Goal: Information Seeking & Learning: Learn about a topic

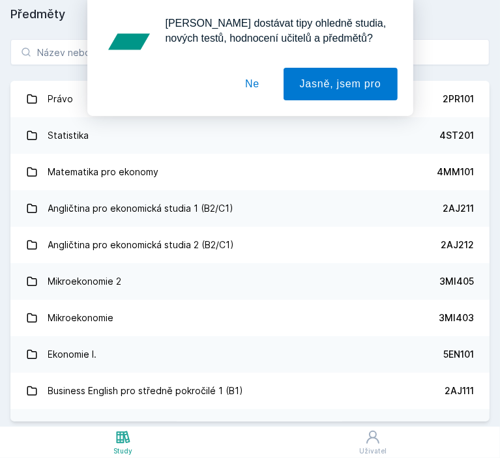
click at [261, 81] on button "Ne" at bounding box center [252, 84] width 47 height 33
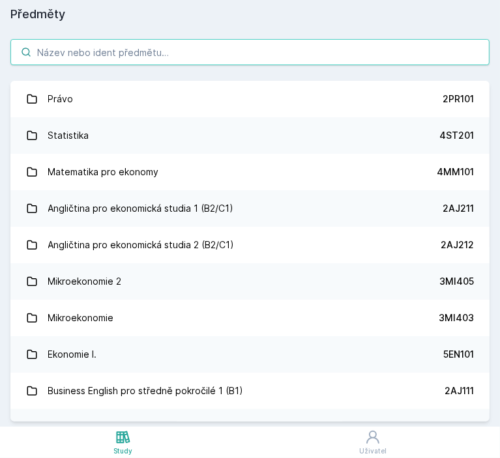
click at [87, 52] on input "search" at bounding box center [249, 52] width 479 height 26
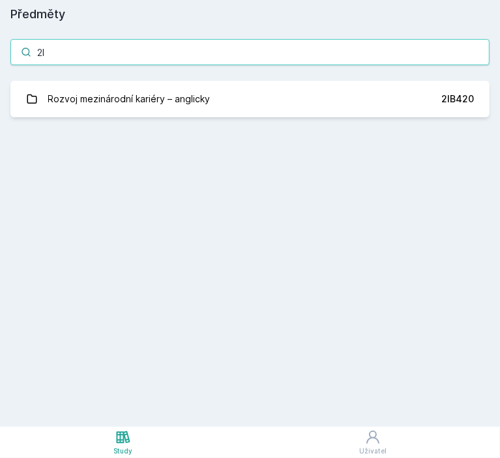
type input "2"
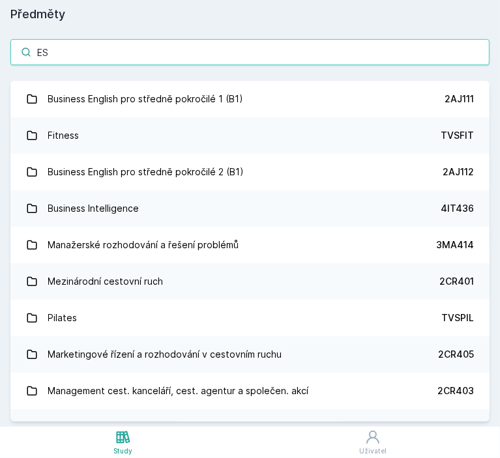
type input "E"
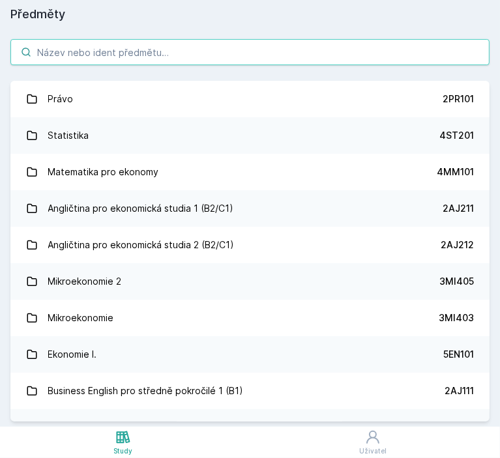
click at [87, 52] on input "search" at bounding box center [249, 52] width 479 height 26
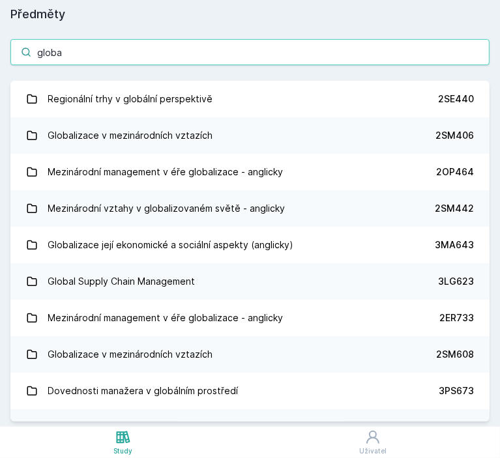
type input "global"
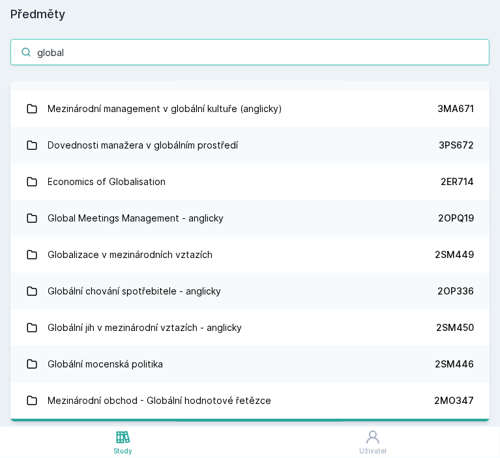
scroll to position [60, 0]
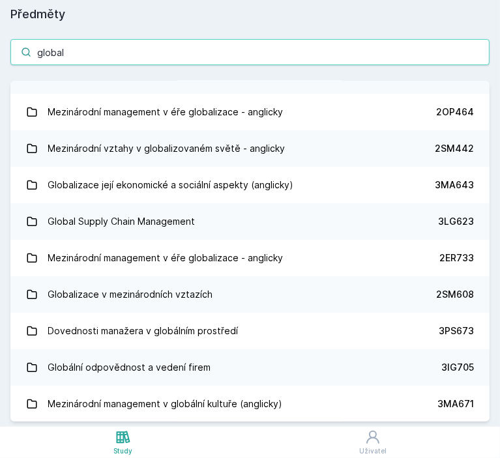
click at [482, 53] on input "global" at bounding box center [249, 52] width 479 height 26
click at [478, 51] on input "global" at bounding box center [249, 52] width 479 height 26
